Goal: Find specific page/section: Find specific page/section

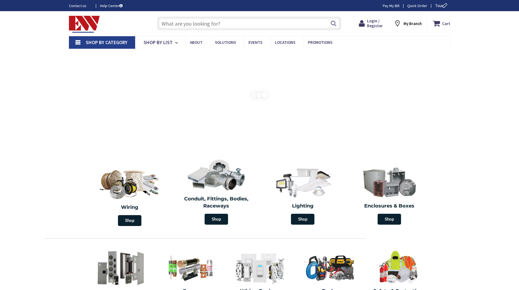
click at [190, 21] on input "text" at bounding box center [249, 24] width 184 height 14
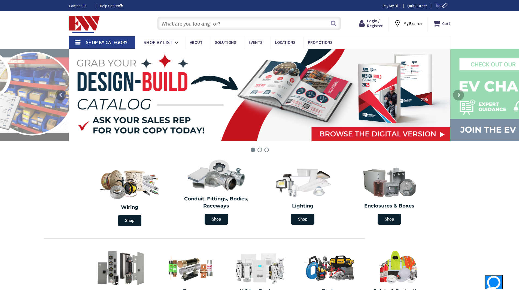
paste input "DRI-EMB-15S-LV"
type input "DRI-EMB-15S-LV"
